Goal: Check status: Check status

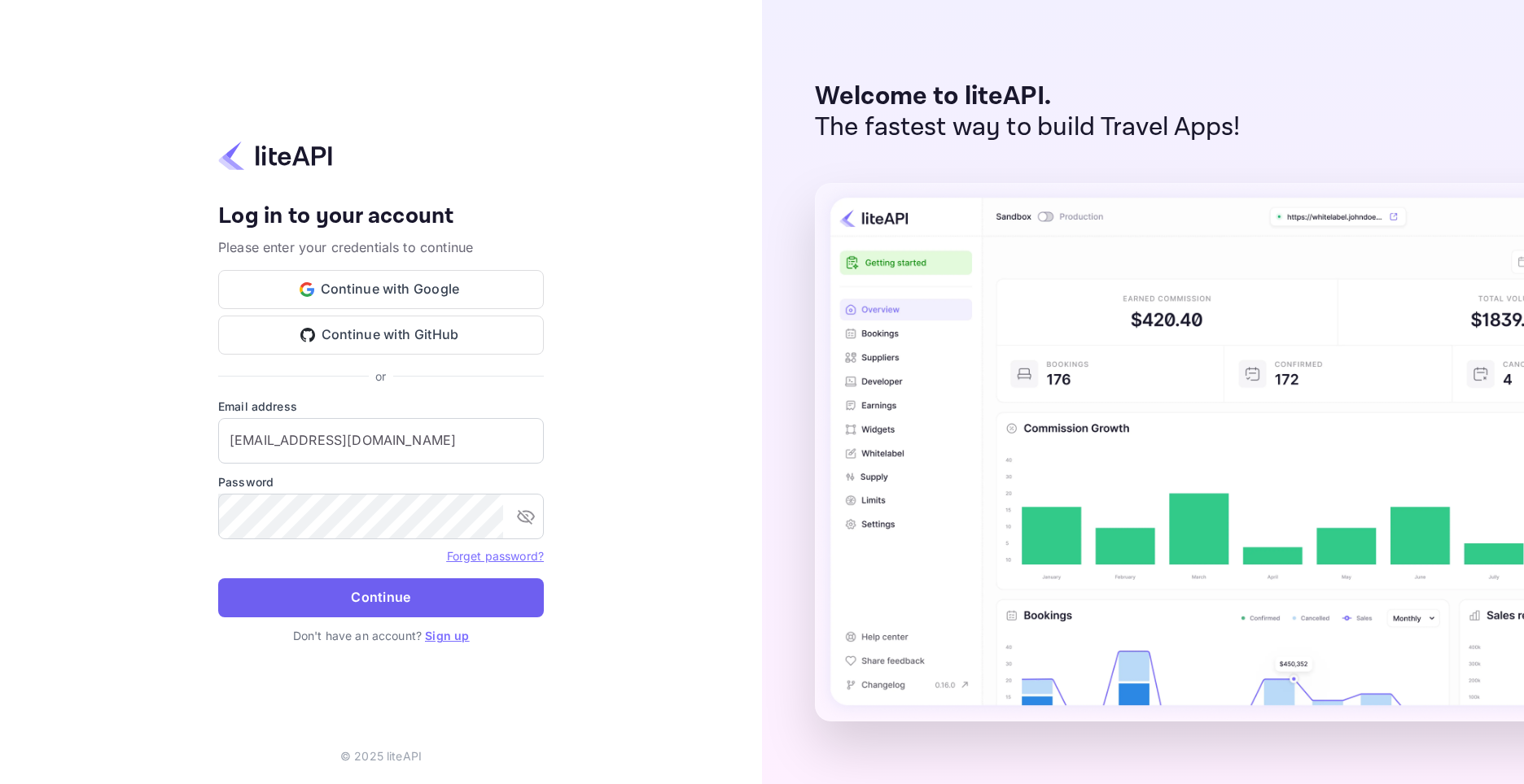
click at [433, 603] on button "Continue" at bounding box center [381, 598] width 325 height 39
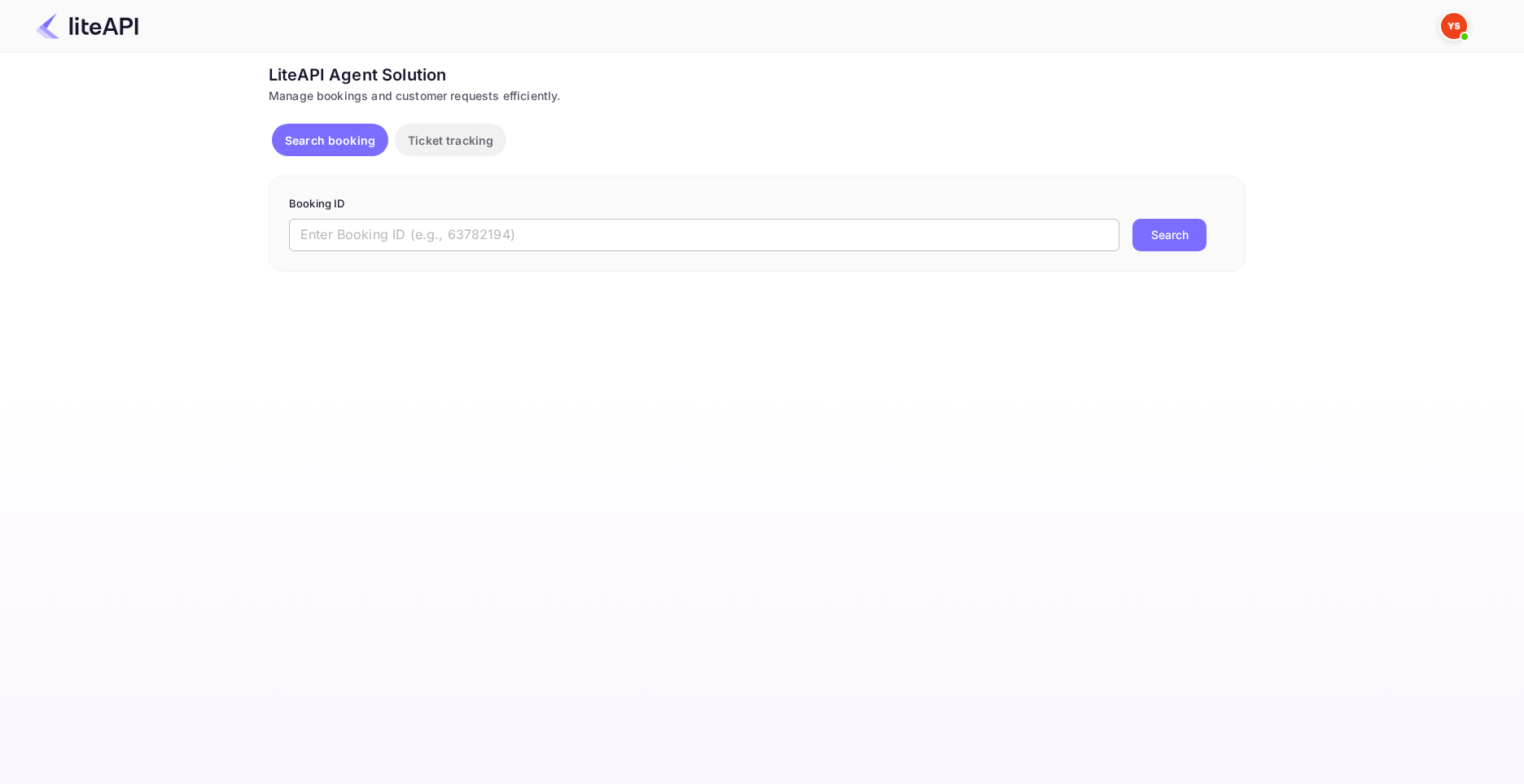
click at [481, 234] on input "text" at bounding box center [704, 235] width 830 height 33
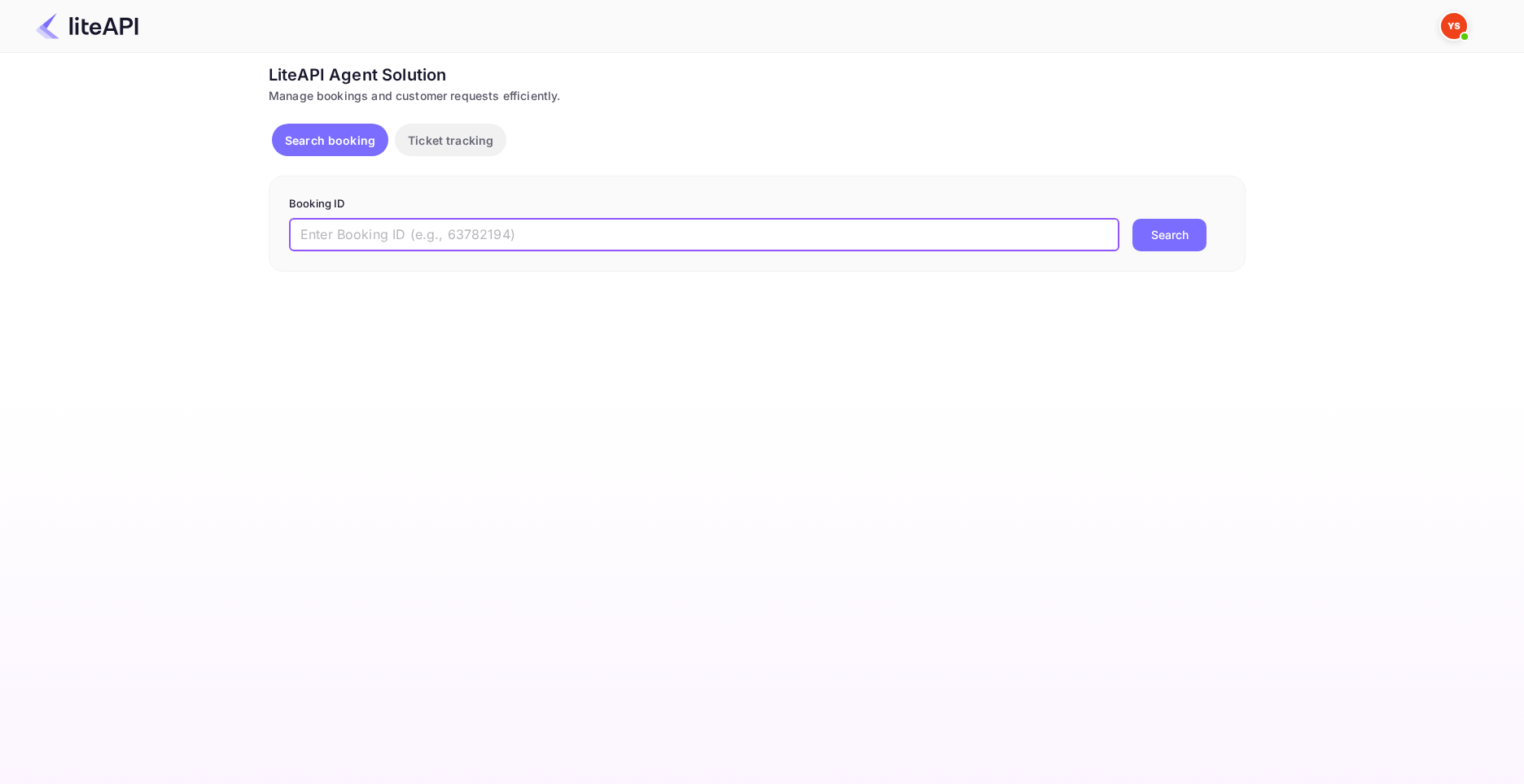
paste input "8821856"
type input "8821856"
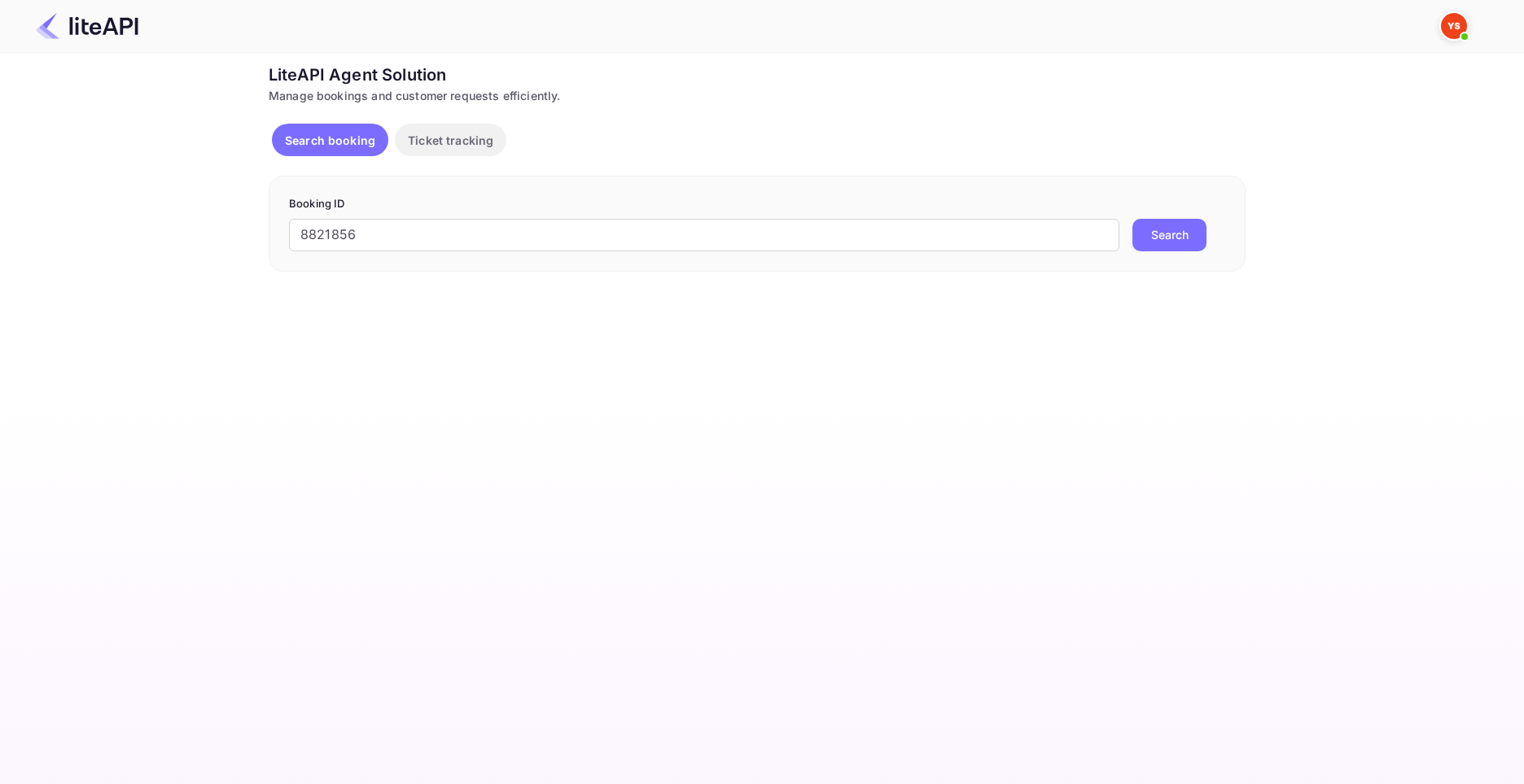
click at [1173, 243] on button "Search" at bounding box center [1168, 235] width 74 height 33
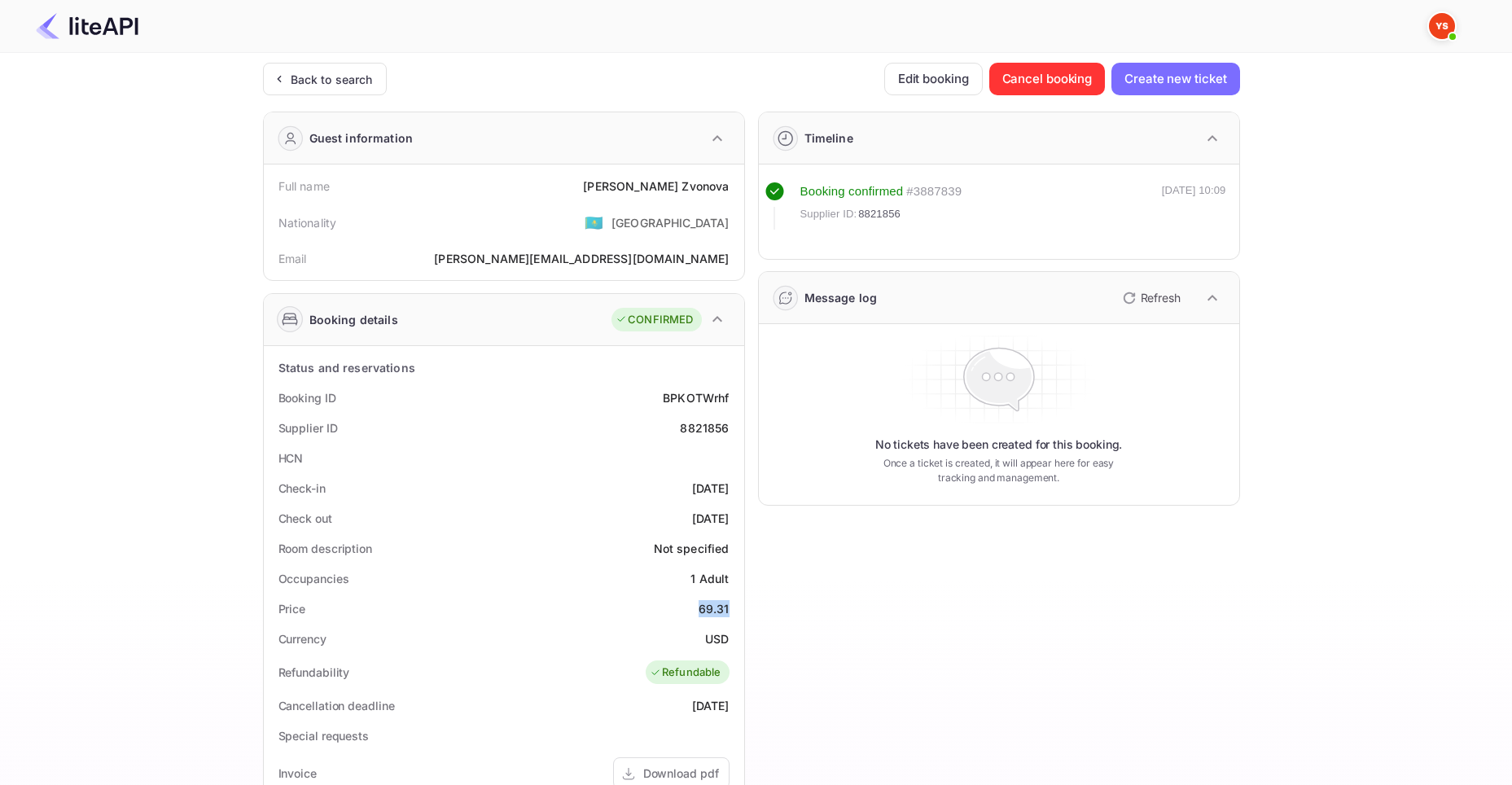
drag, startPoint x: 724, startPoint y: 598, endPoint x: 734, endPoint y: 597, distance: 10.0
click at [734, 597] on div "Price 69.31" at bounding box center [503, 608] width 467 height 30
copy div "69.31"
